Goal: Find specific page/section: Find specific page/section

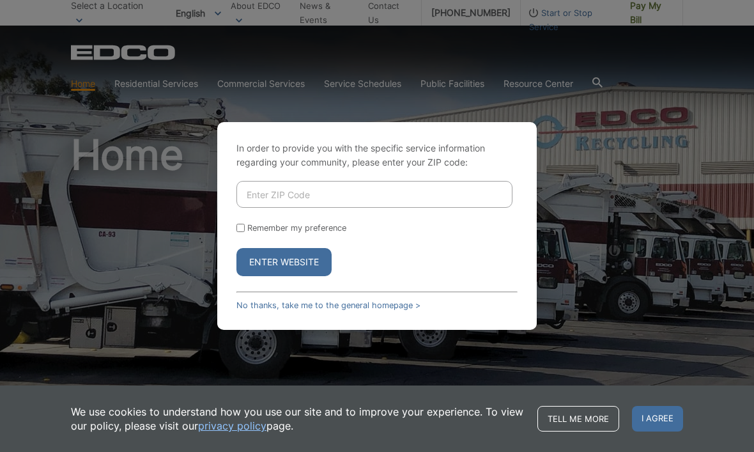
click at [94, 279] on div "In order to provide you with the specific service information regarding your co…" at bounding box center [377, 226] width 754 height 452
click at [82, 258] on div "In order to provide you with the specific service information regarding your co…" at bounding box center [377, 226] width 754 height 452
click at [268, 310] on link "No thanks, take me to the general homepage >" at bounding box center [328, 305] width 184 height 10
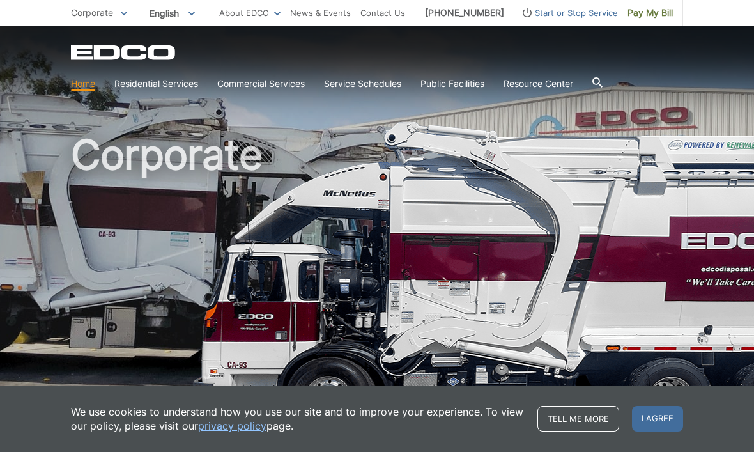
click at [136, 86] on link "Residential Services" at bounding box center [156, 84] width 84 height 14
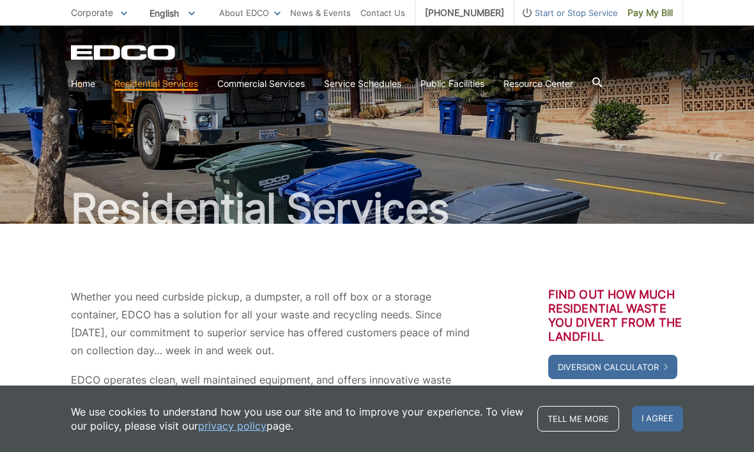
click at [139, 91] on li "Residential Services Curbside Pickup Trash Dumpster Service Temporary Dumpster …" at bounding box center [156, 84] width 84 height 14
click at [0, 0] on link "Trash" at bounding box center [0, 0] width 0 height 0
